Goal: Task Accomplishment & Management: Manage account settings

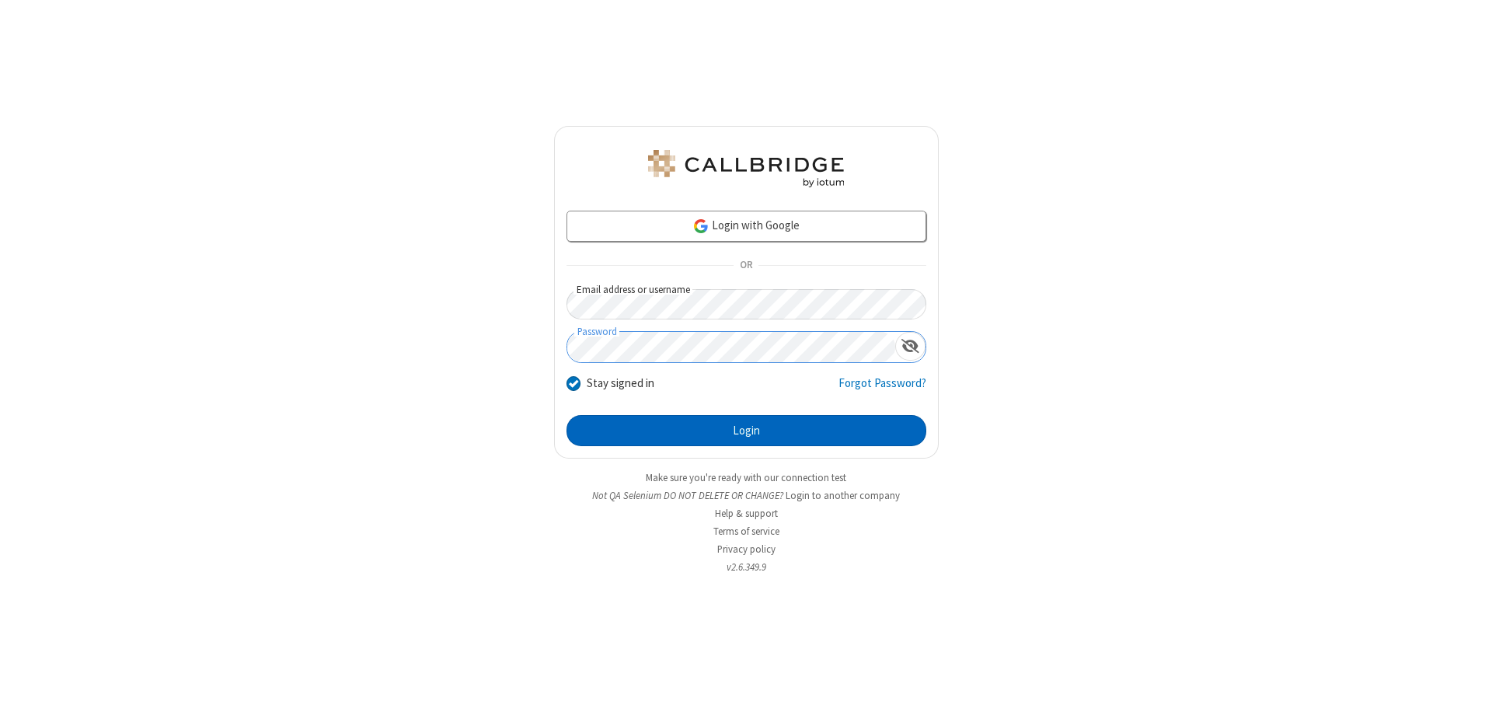
click at [746, 431] on button "Login" at bounding box center [746, 430] width 360 height 31
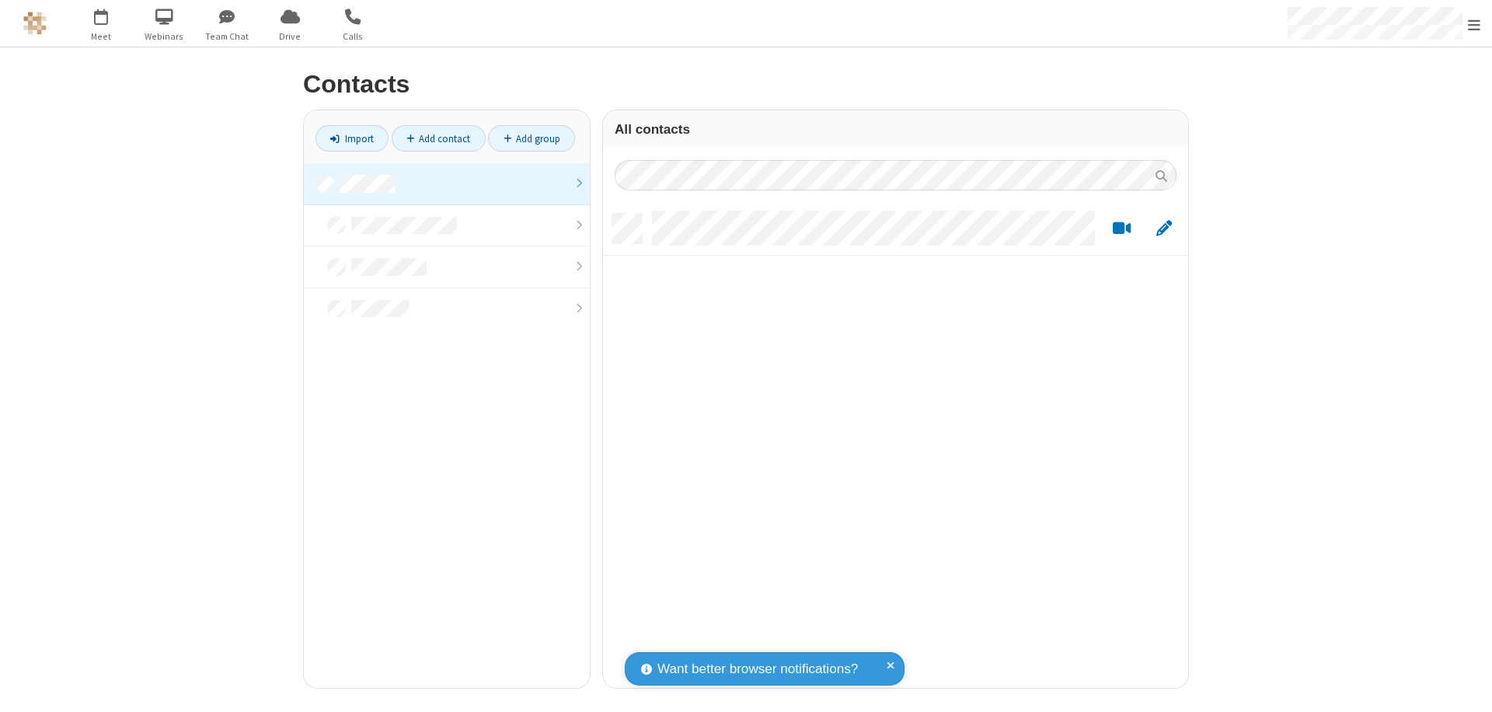
scroll to position [474, 573]
click at [447, 183] on link at bounding box center [447, 184] width 286 height 42
click at [438, 138] on link "Add contact" at bounding box center [439, 138] width 94 height 26
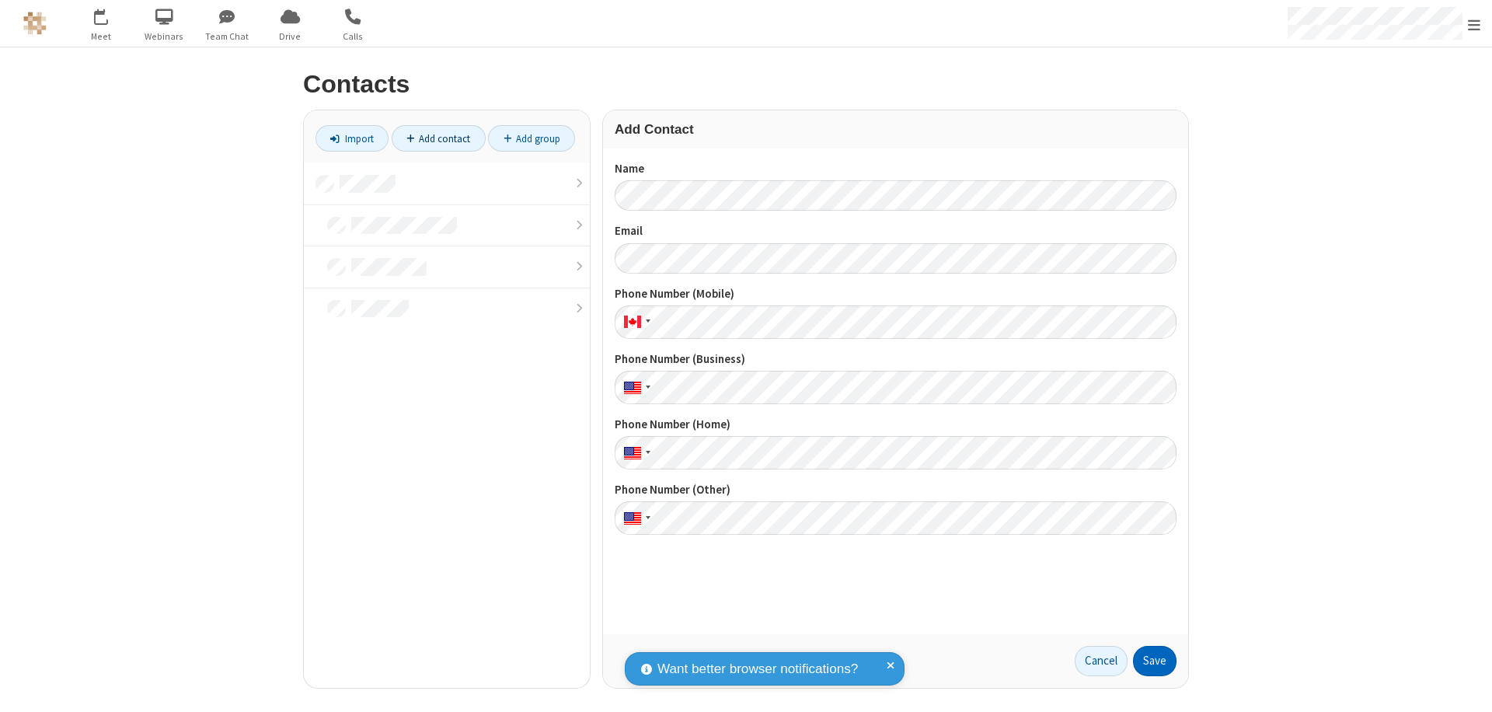
click at [1155, 661] on button "Save" at bounding box center [1155, 661] width 44 height 31
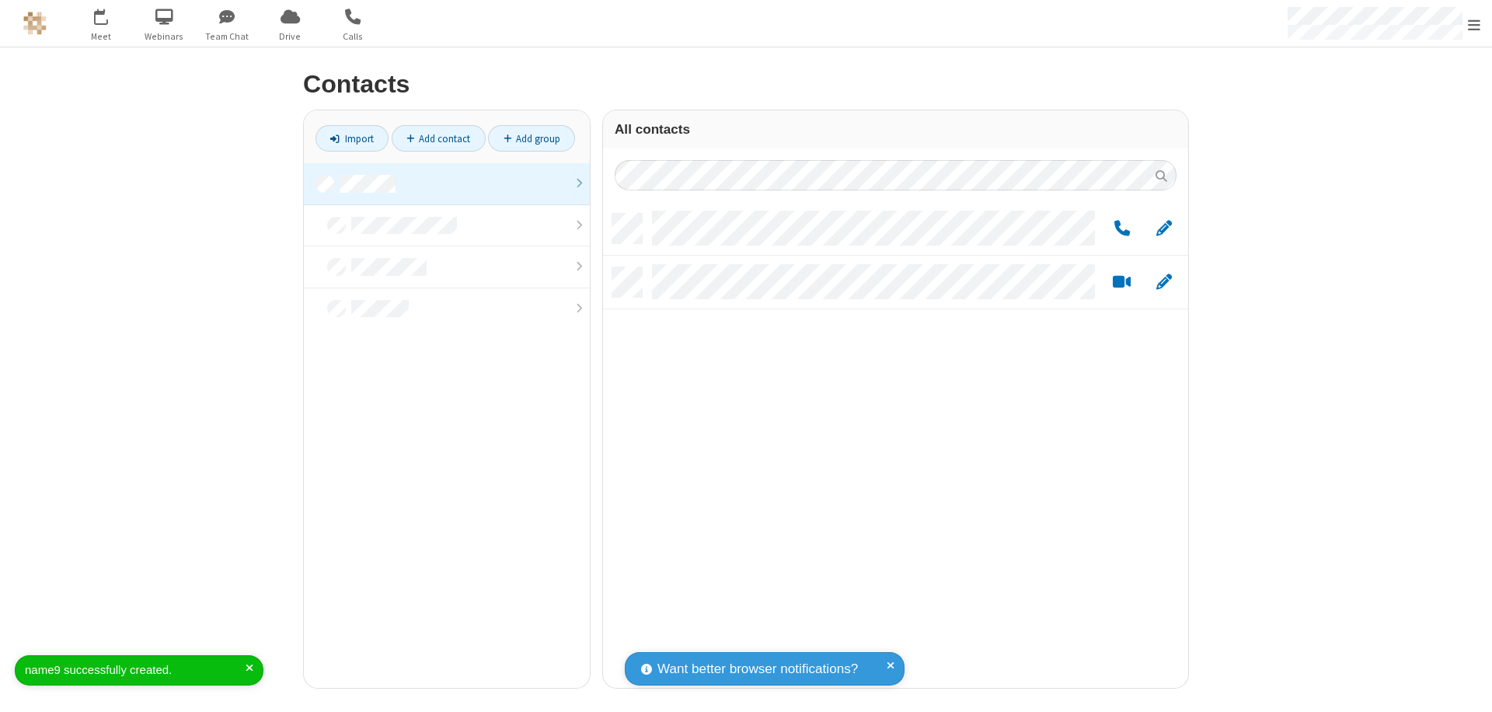
scroll to position [474, 573]
